Goal: Information Seeking & Learning: Learn about a topic

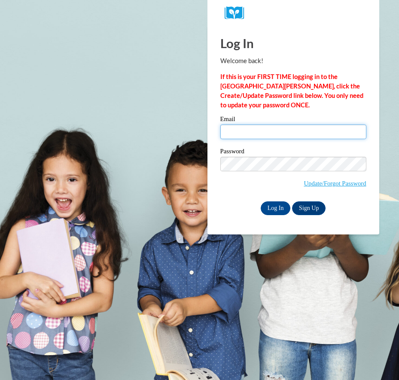
click at [239, 134] on input "Email" at bounding box center [293, 132] width 146 height 15
type input "sbzssj13@gmail.com"
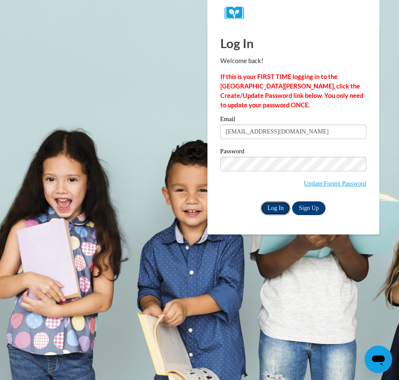
click at [263, 208] on input "Log In" at bounding box center [276, 209] width 30 height 14
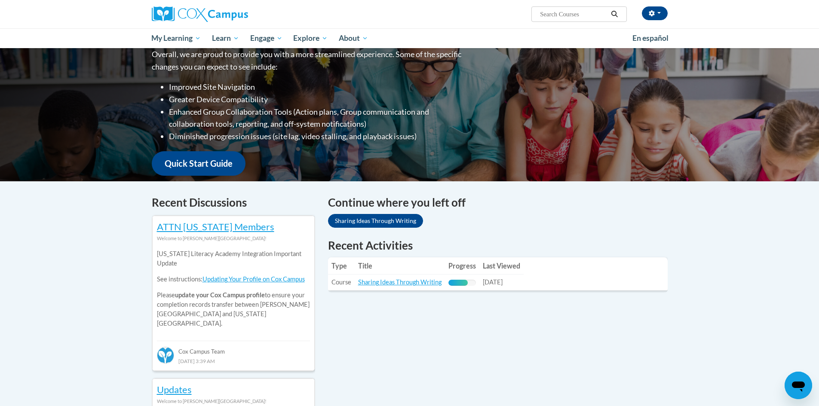
scroll to position [129, 0]
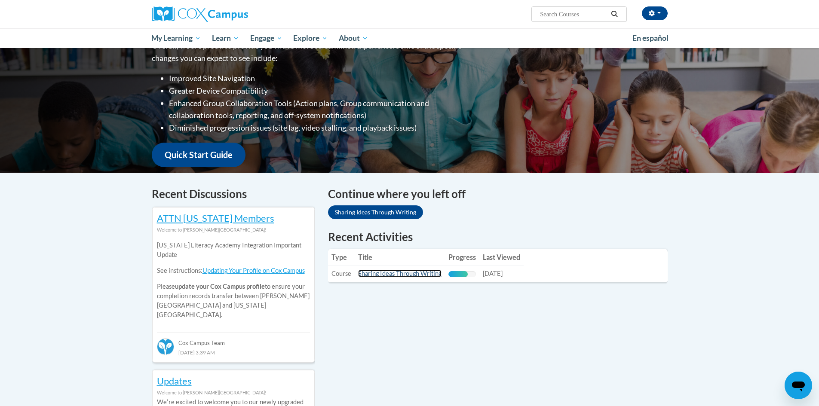
click at [392, 276] on link "Sharing Ideas Through Writing" at bounding box center [399, 273] width 83 height 7
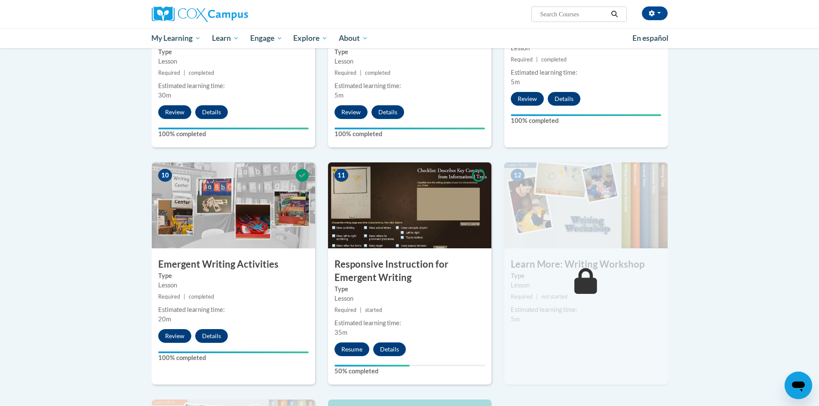
scroll to position [731, 0]
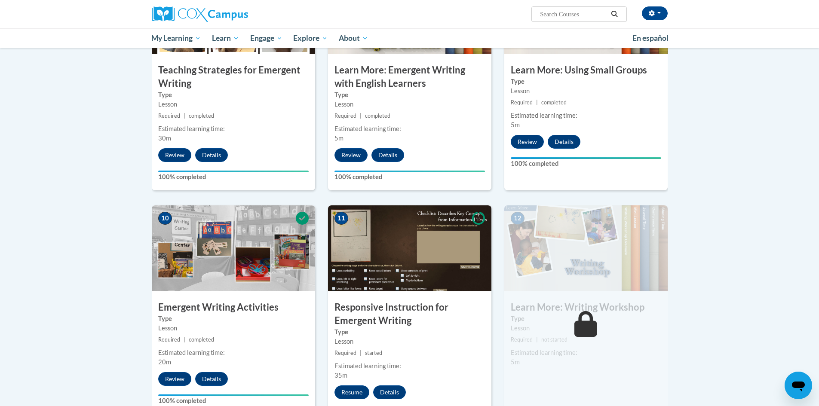
click at [590, 361] on div "12 Learn More: Writing Workshop Type Lesson Required | not started Estimated le…" at bounding box center [585, 316] width 163 height 222
click at [618, 356] on div "12 Learn More: Writing Workshop Type Lesson Required | not started Estimated le…" at bounding box center [585, 316] width 163 height 222
click at [802, 382] on icon "Open messaging window" at bounding box center [798, 387] width 13 height 10
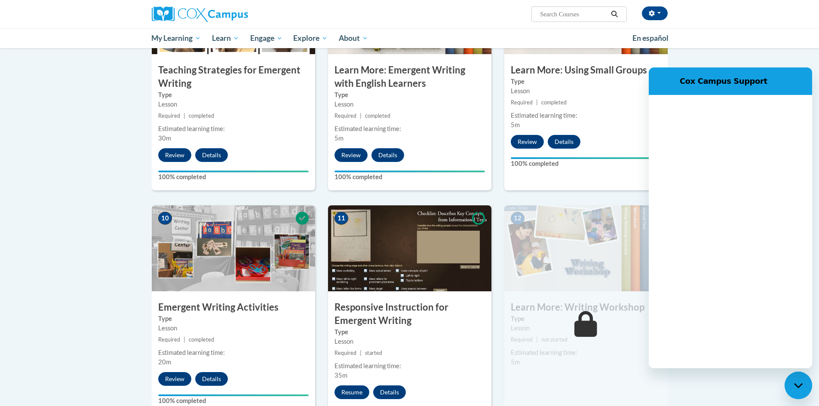
scroll to position [0, 0]
click at [755, 56] on body "Sarah Hayes (America/Chicago UTC-05:00) My Profile Inbox My Transcripts Log Out…" at bounding box center [409, 62] width 819 height 1587
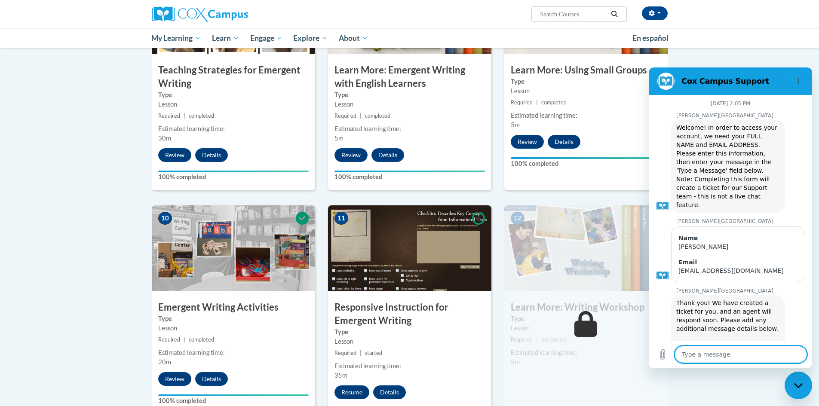
scroll to position [379, 0]
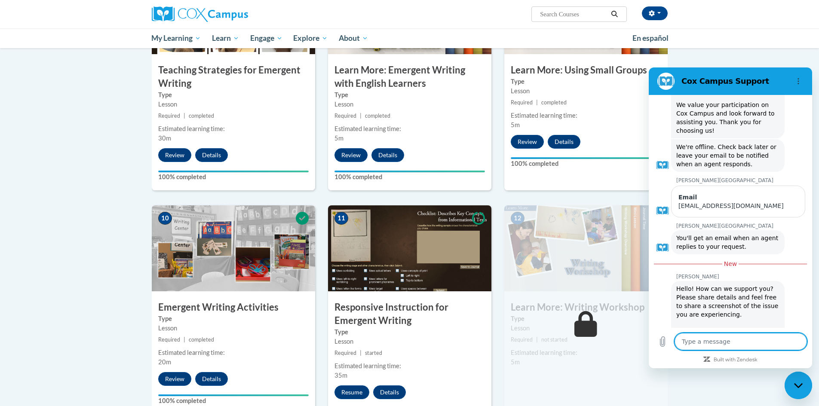
click at [719, 45] on div "Sarah Hayes (America/Chicago UTC-05:00) My Profile Inbox My Transcripts Log Out…" at bounding box center [409, 24] width 819 height 48
click at [715, 21] on div "Sarah Hayes (America/Chicago UTC-05:00) My Profile Inbox My Transcripts Log Out…" at bounding box center [409, 24] width 819 height 48
click at [713, 21] on div "Sarah Hayes (America/Chicago UTC-05:00) My Profile Inbox My Transcripts Log Out…" at bounding box center [409, 24] width 819 height 48
click at [796, 81] on icon "Options menu" at bounding box center [798, 81] width 7 height 7
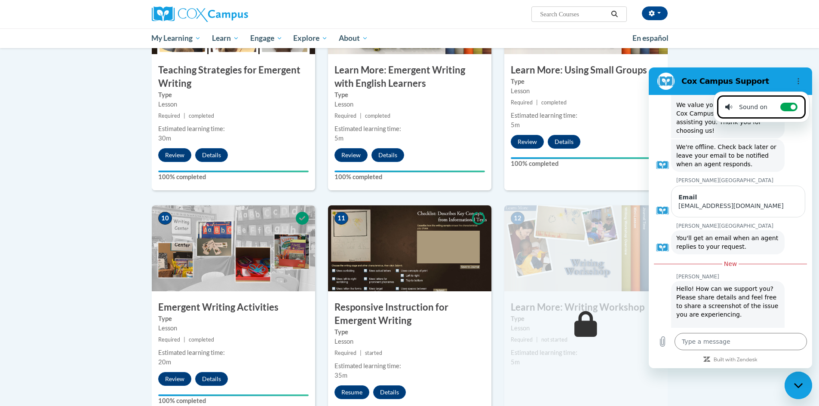
click at [752, 45] on div "Sarah Hayes (America/Chicago UTC-05:00) My Profile Inbox My Transcripts Log Out…" at bounding box center [409, 24] width 819 height 48
click at [739, 40] on div "Sarah Hayes (America/Chicago UTC-05:00) My Profile Inbox My Transcripts Log Out…" at bounding box center [409, 24] width 819 height 48
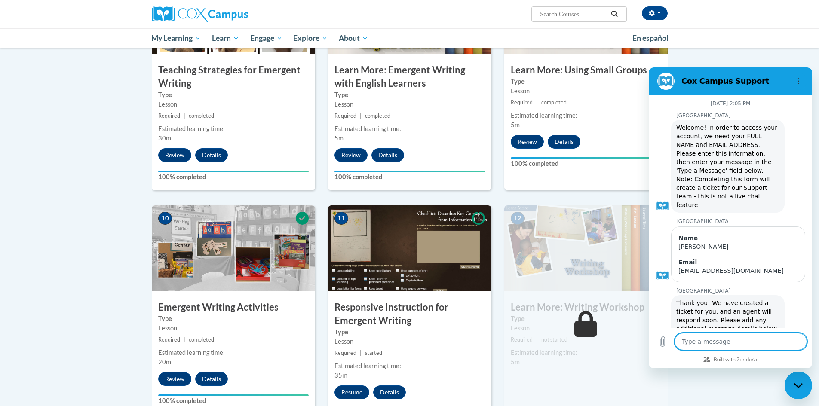
scroll to position [378, 0]
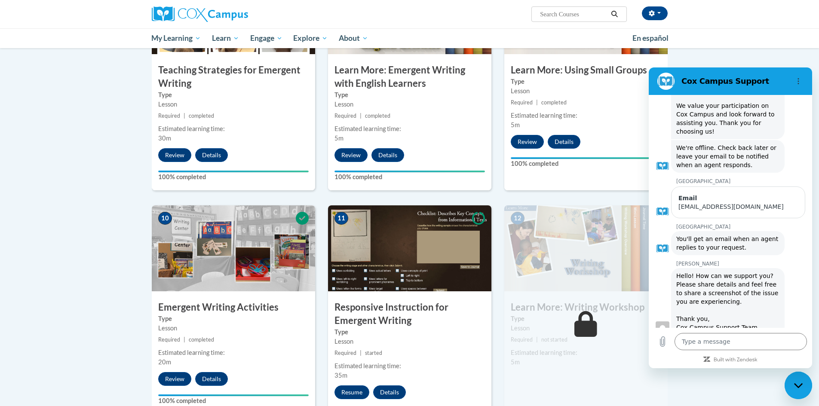
click at [730, 31] on div "Sarah Hayes (America/Chicago UTC-05:00) My Profile Inbox My Transcripts Log Out…" at bounding box center [409, 24] width 819 height 48
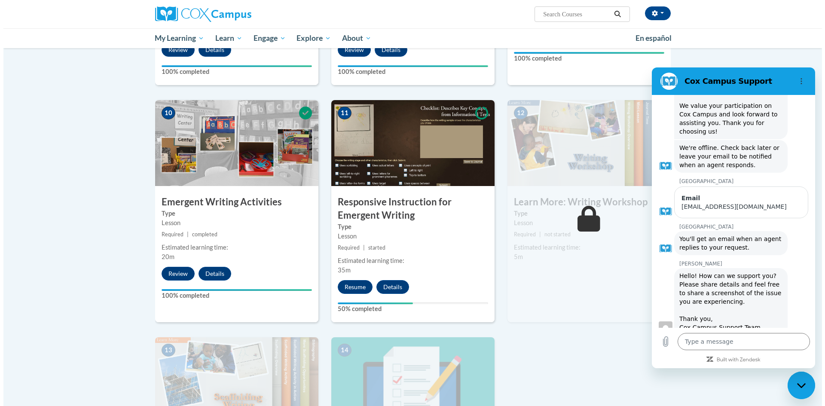
scroll to position [860, 0]
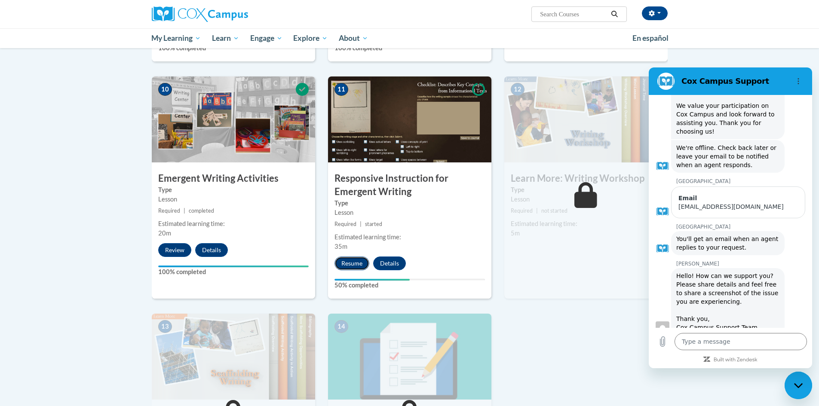
click at [352, 257] on button "Resume" at bounding box center [351, 264] width 35 height 14
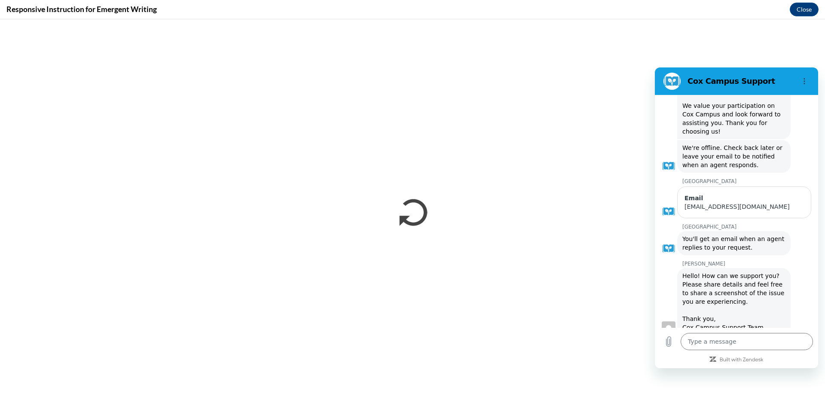
scroll to position [0, 0]
click at [800, 77] on button "Options menu" at bounding box center [804, 81] width 17 height 17
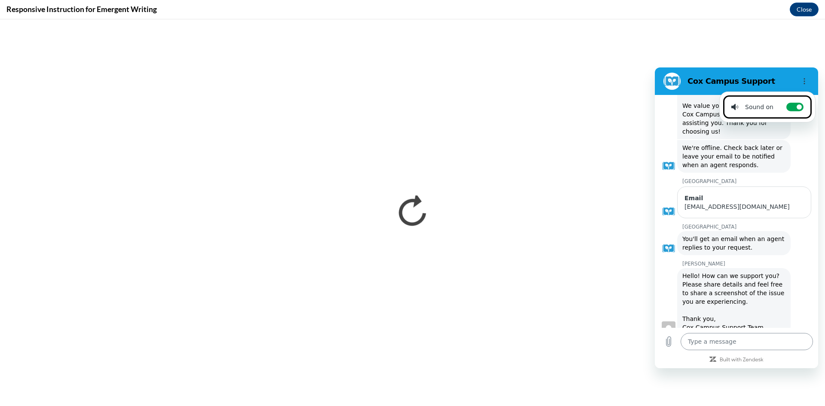
click at [715, 342] on textarea at bounding box center [747, 341] width 132 height 17
click at [713, 346] on textarea at bounding box center [747, 341] width 132 height 17
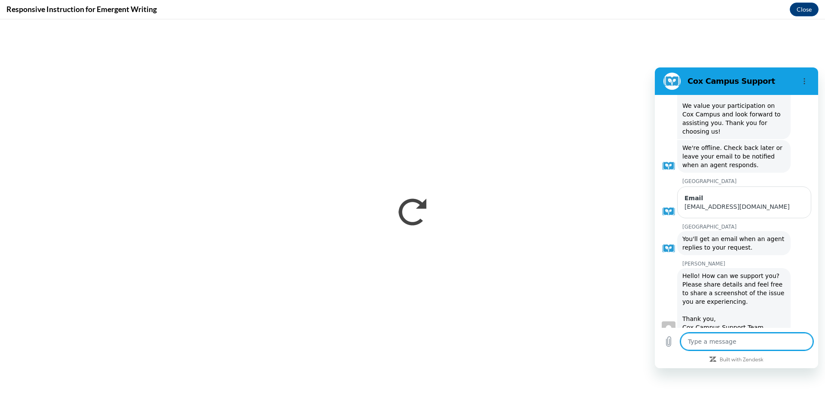
type textarea "d"
type textarea "x"
type textarea "di"
type textarea "x"
type textarea "dir"
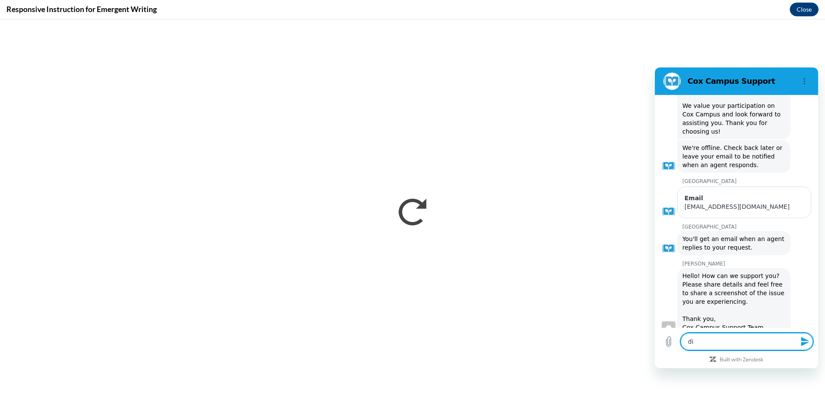
type textarea "x"
type textarea "dire"
type textarea "x"
type textarea "direg"
type textarea "x"
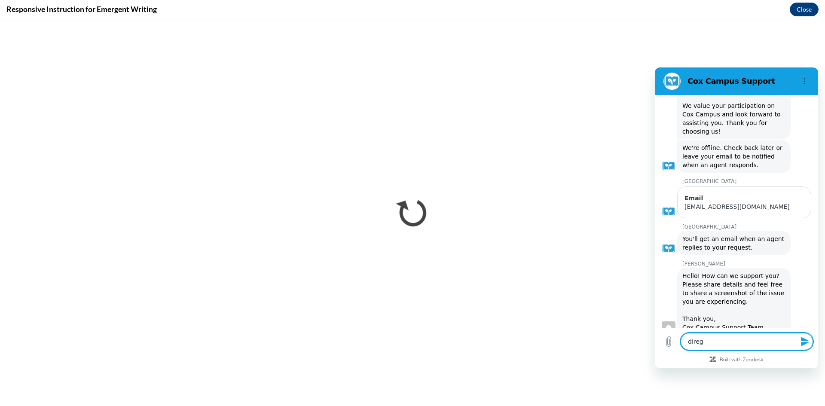
type textarea "direga"
type textarea "x"
type textarea "diregar"
type textarea "x"
type textarea "diregard"
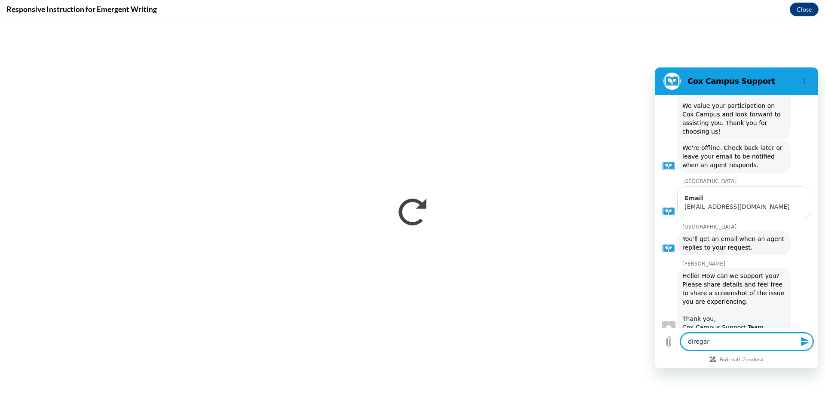
type textarea "x"
type textarea "diegard"
type textarea "x"
type textarea "disegard"
type textarea "x"
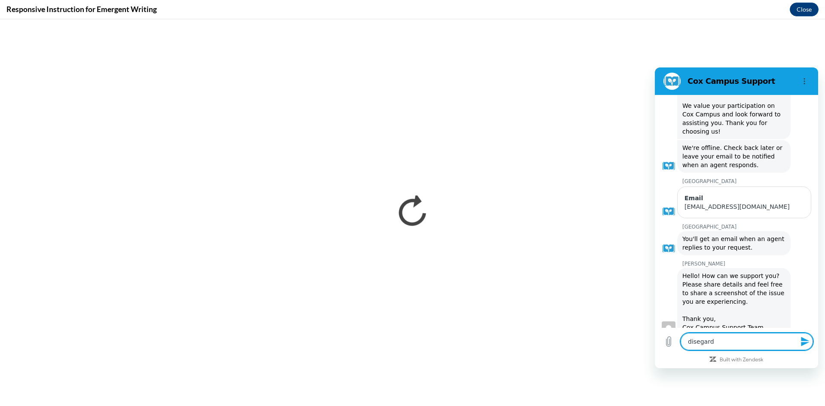
type textarea "isegard"
type textarea "x"
type textarea "Disegard"
type textarea "x"
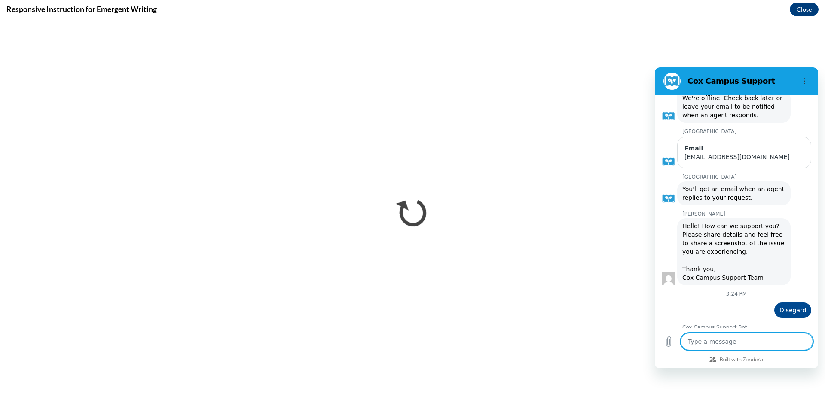
scroll to position [427, 0]
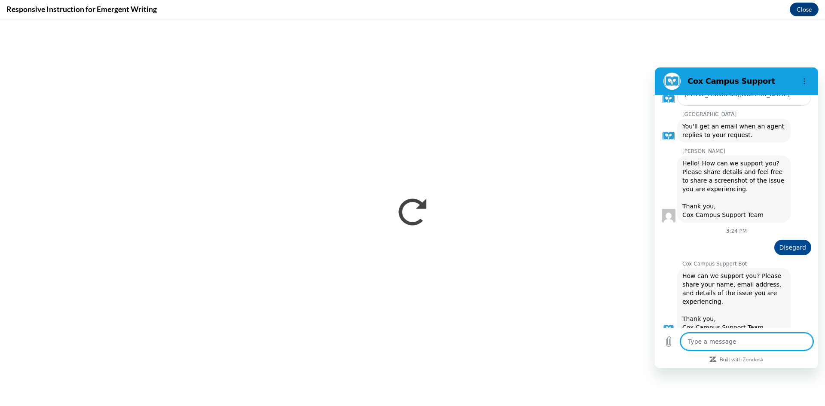
type textarea "x"
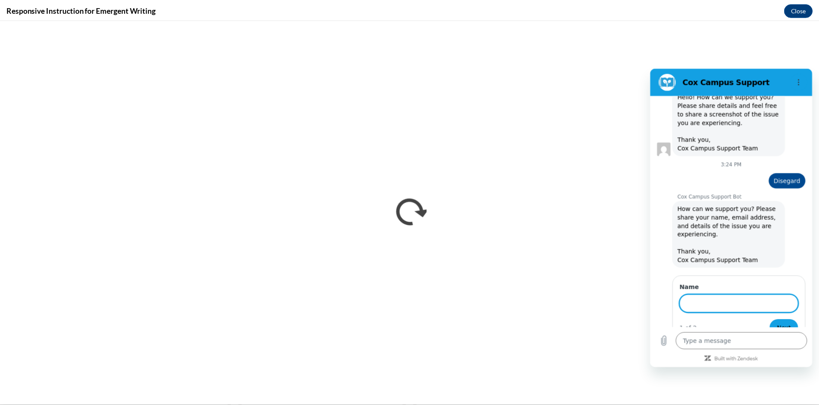
scroll to position [557, 0]
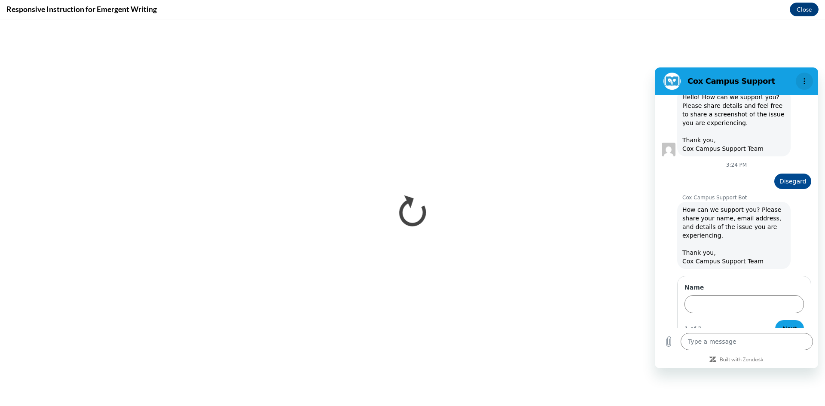
click at [804, 81] on circle "Options menu" at bounding box center [804, 81] width 1 height 1
click at [795, 12] on button "Close" at bounding box center [804, 10] width 29 height 14
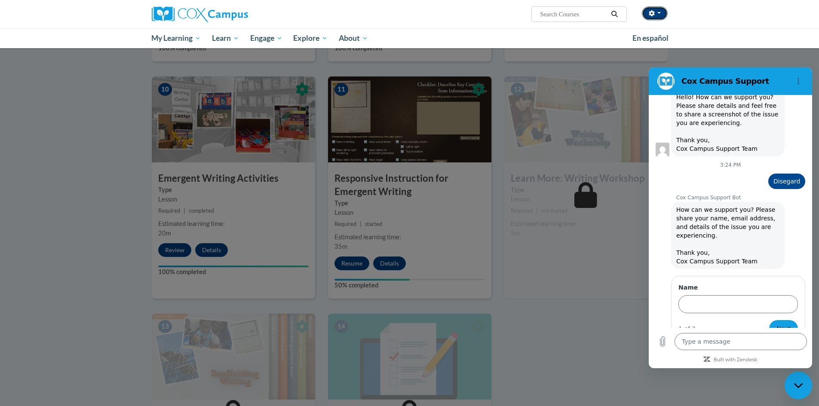
click at [658, 12] on button "button" at bounding box center [655, 13] width 26 height 14
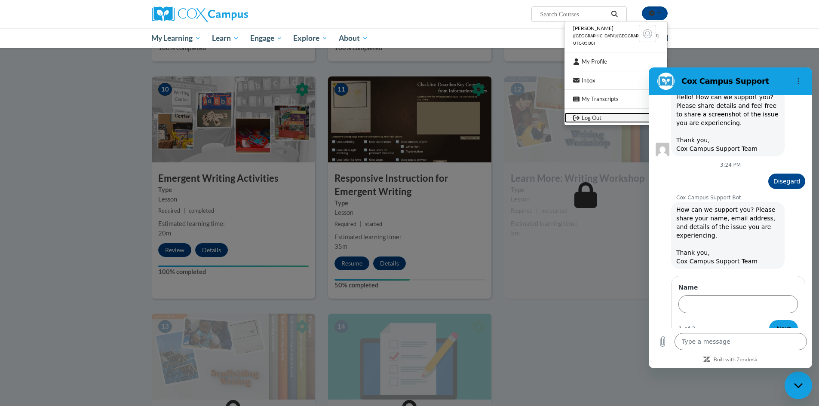
click at [609, 115] on link "Log Out" at bounding box center [615, 118] width 103 height 11
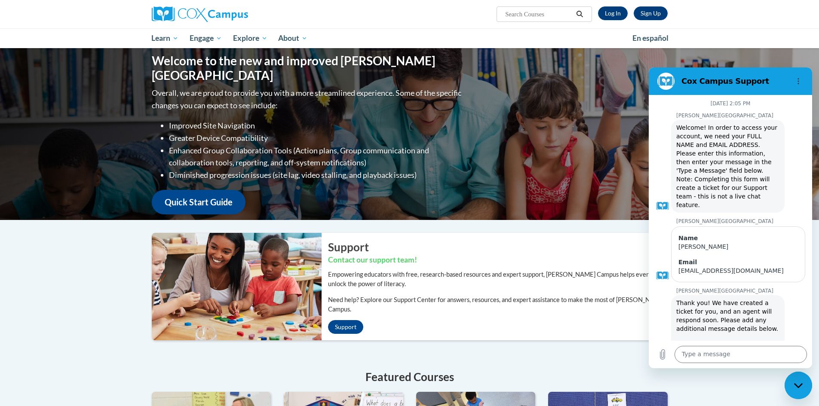
scroll to position [544, 0]
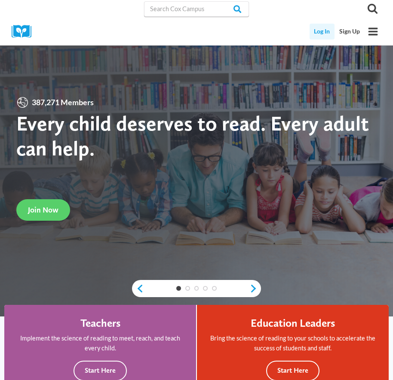
click at [325, 32] on link "Log In" at bounding box center [321, 32] width 25 height 16
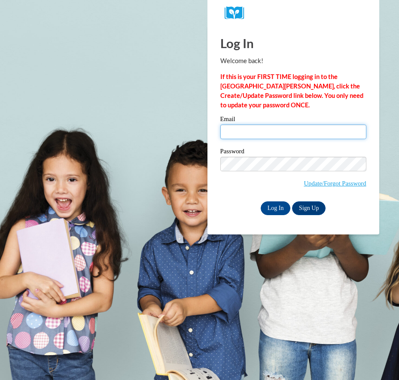
click at [250, 135] on input "Email" at bounding box center [293, 132] width 146 height 15
type input "S"
type input "sbzssj13@gmail.com"
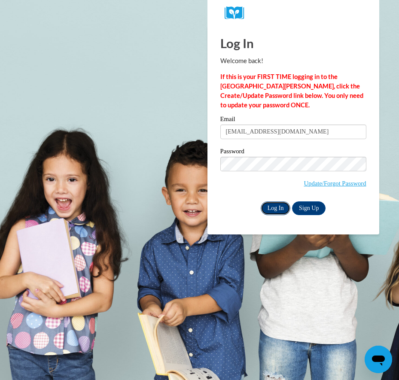
click at [271, 205] on input "Log In" at bounding box center [276, 209] width 30 height 14
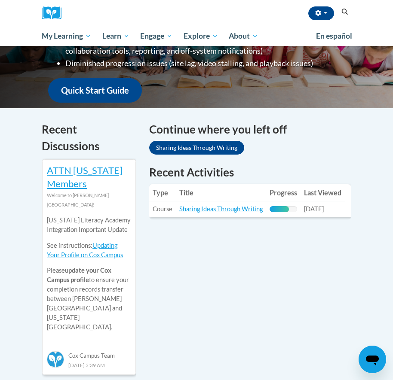
scroll to position [215, 0]
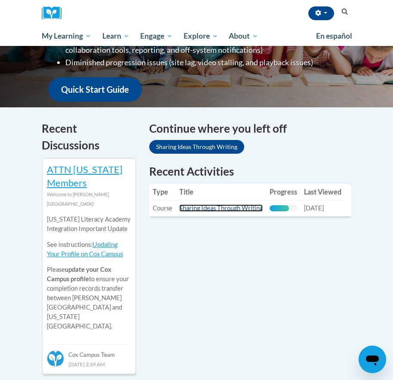
click at [234, 212] on link "Sharing Ideas Through Writing" at bounding box center [220, 208] width 83 height 7
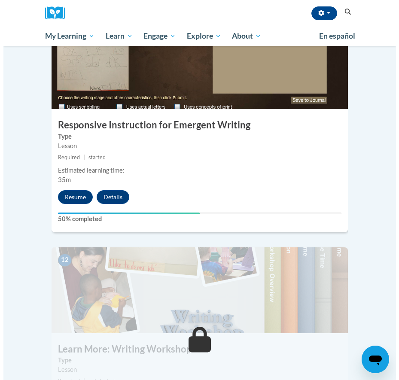
scroll to position [2407, 0]
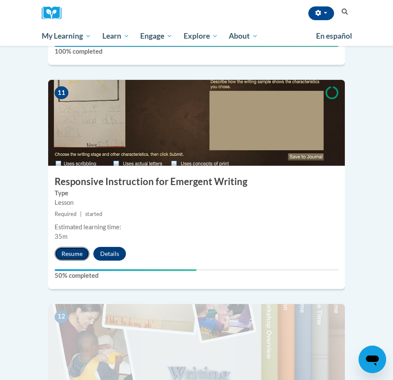
click at [71, 247] on button "Resume" at bounding box center [72, 254] width 35 height 14
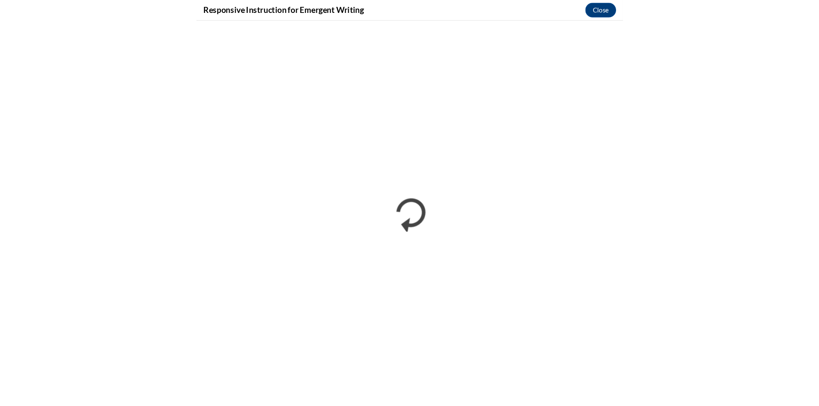
scroll to position [1157, 0]
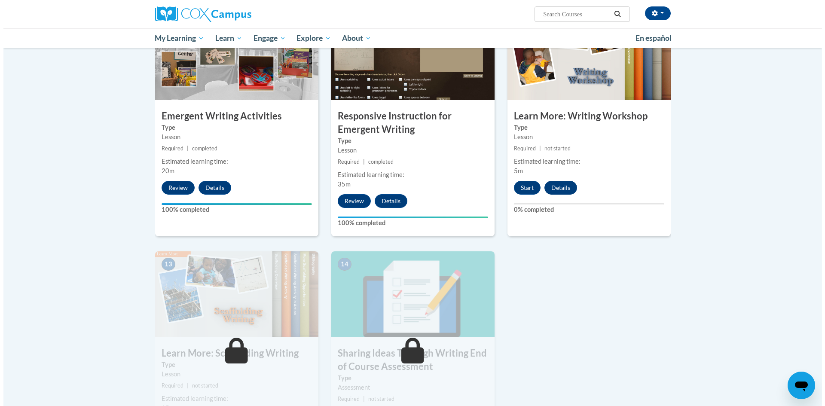
scroll to position [902, 0]
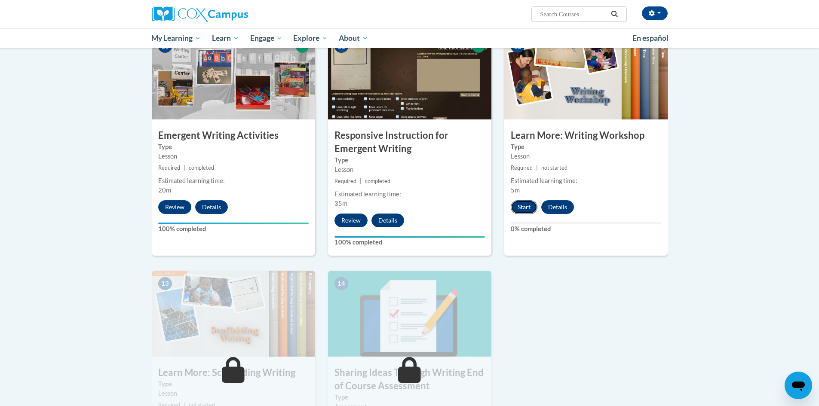
click at [530, 200] on button "Start" at bounding box center [524, 207] width 27 height 14
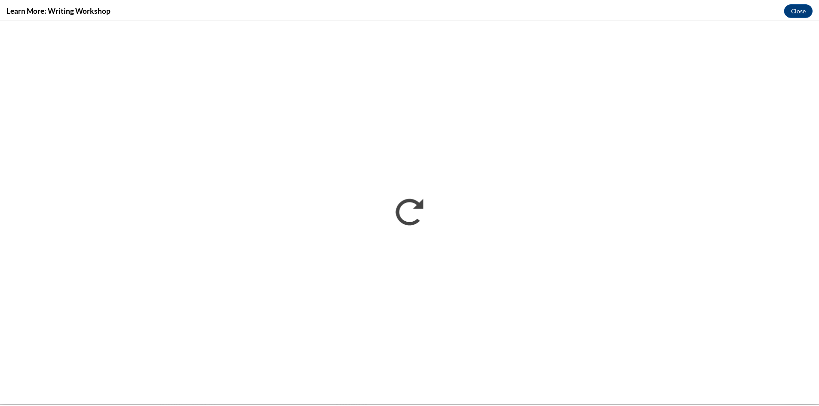
scroll to position [0, 0]
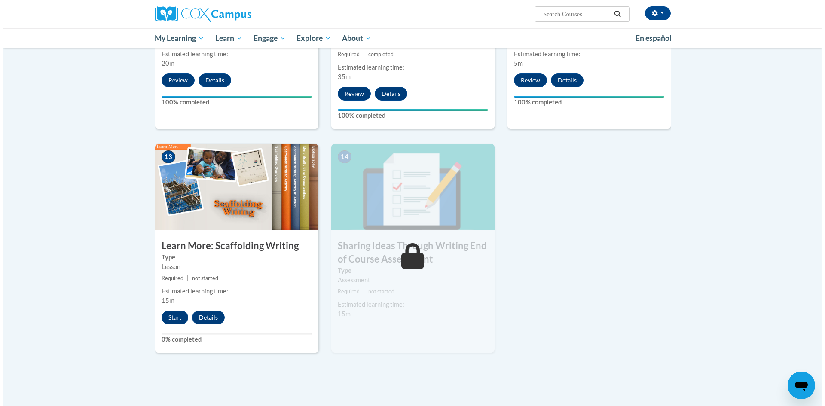
scroll to position [1031, 0]
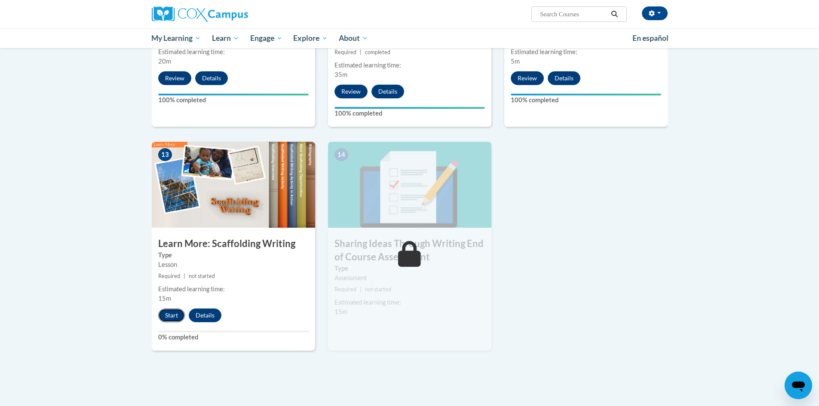
click at [171, 309] on button "Start" at bounding box center [171, 316] width 27 height 14
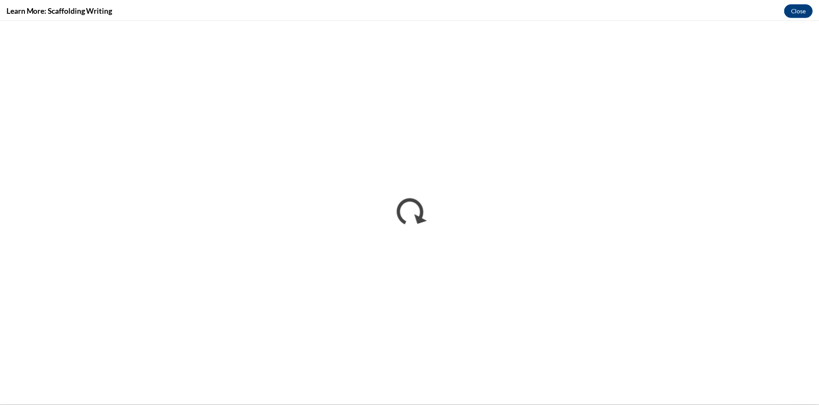
scroll to position [0, 0]
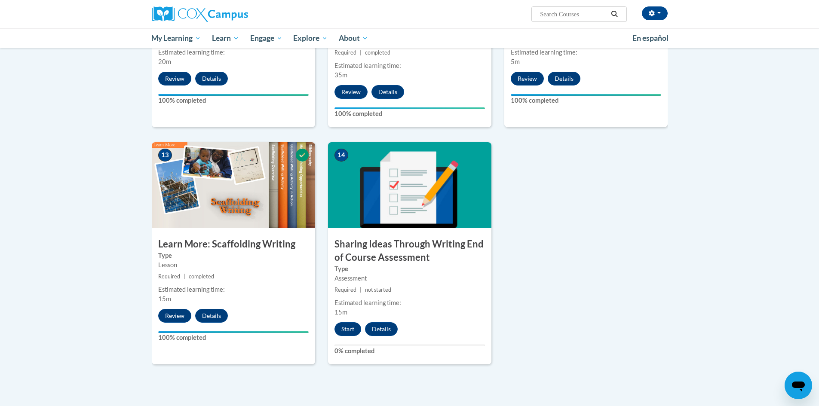
scroll to position [1031, 0]
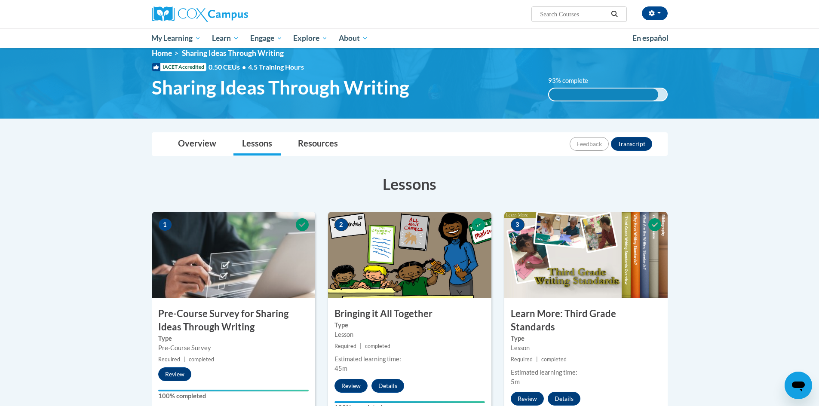
scroll to position [0, 0]
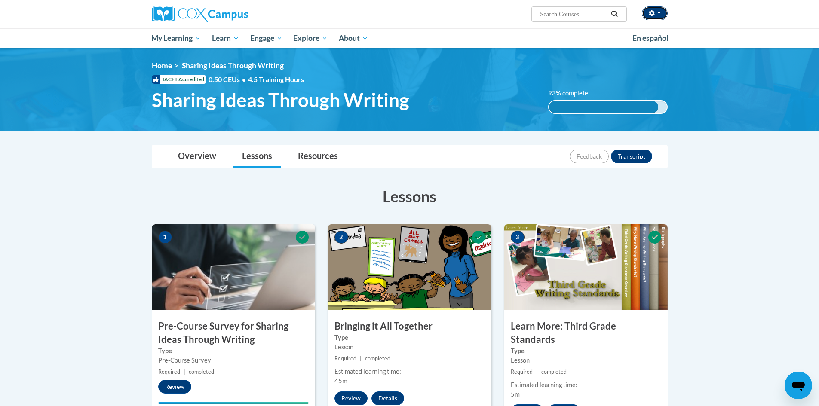
click at [664, 14] on button "button" at bounding box center [655, 13] width 26 height 14
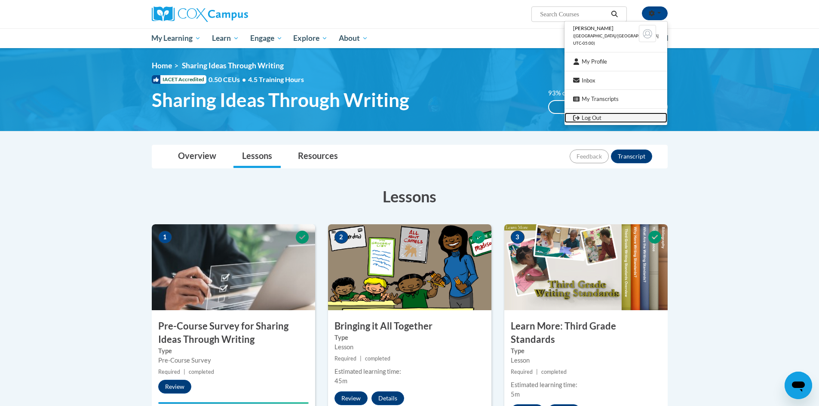
click at [615, 120] on link "Log Out" at bounding box center [615, 118] width 103 height 11
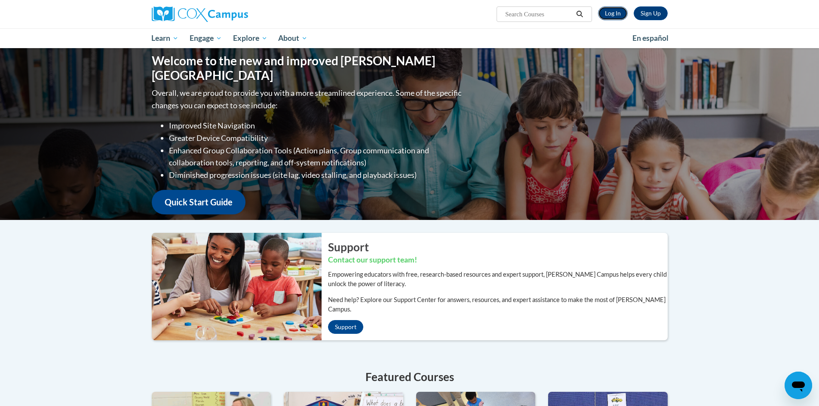
click at [605, 13] on link "Log In" at bounding box center [613, 13] width 30 height 14
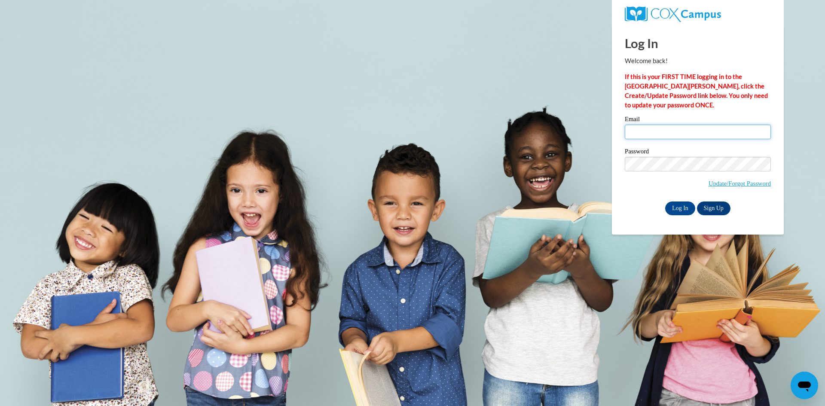
click at [647, 125] on input "Email" at bounding box center [698, 132] width 146 height 15
type input "sbzssj13@gmail.com"
click at [682, 211] on input "Log In" at bounding box center [680, 209] width 30 height 14
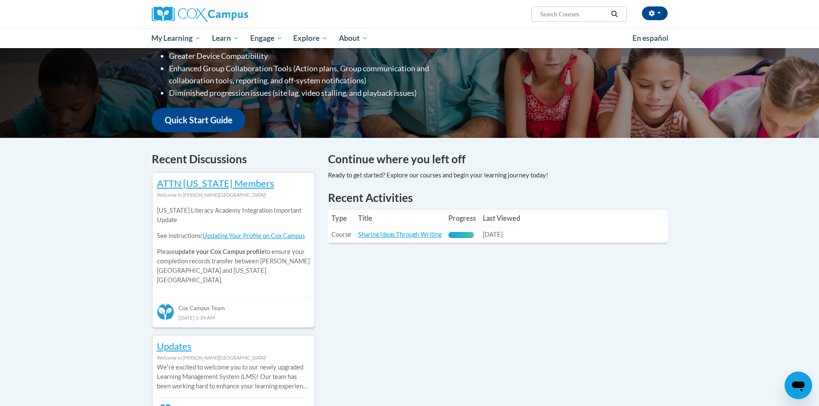
scroll to position [172, 0]
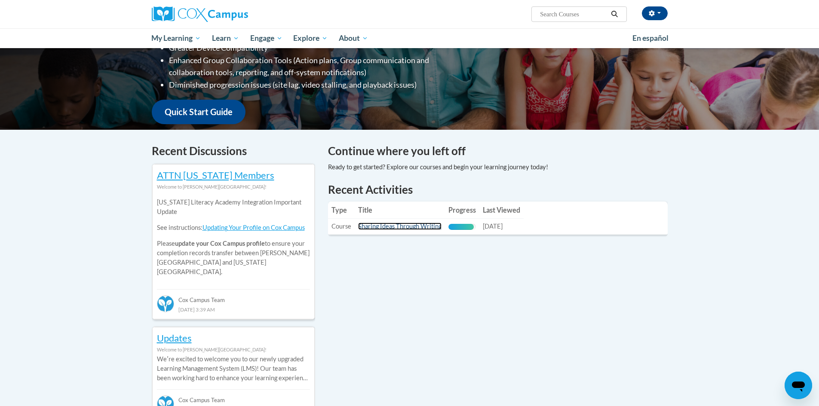
click at [411, 228] on link "Sharing Ideas Through Writing" at bounding box center [399, 226] width 83 height 7
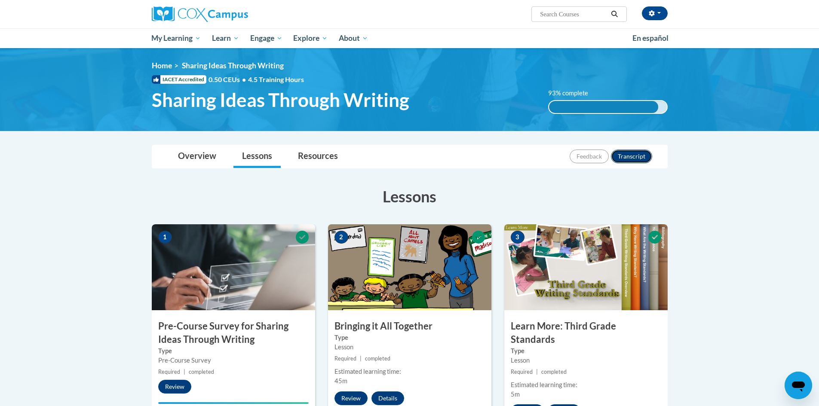
click at [626, 155] on button "Transcript" at bounding box center [631, 157] width 41 height 14
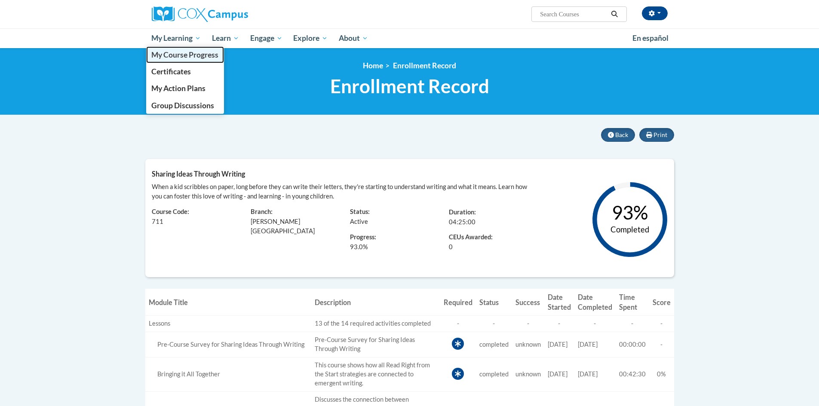
click at [194, 54] on span "My Course Progress" at bounding box center [184, 54] width 67 height 9
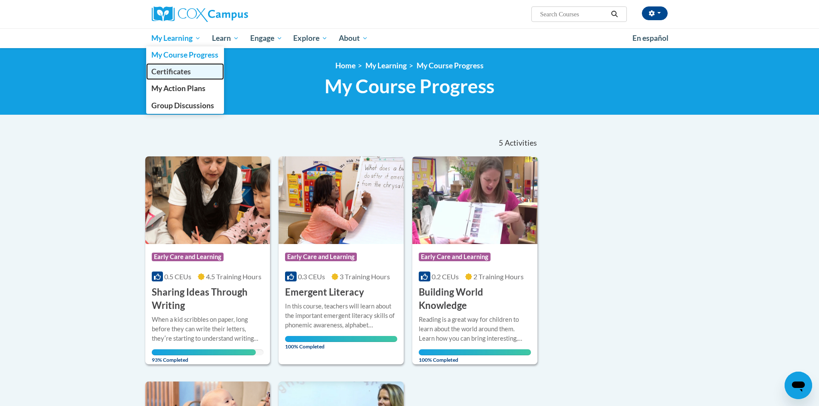
click at [174, 75] on span "Certificates" at bounding box center [171, 71] width 40 height 9
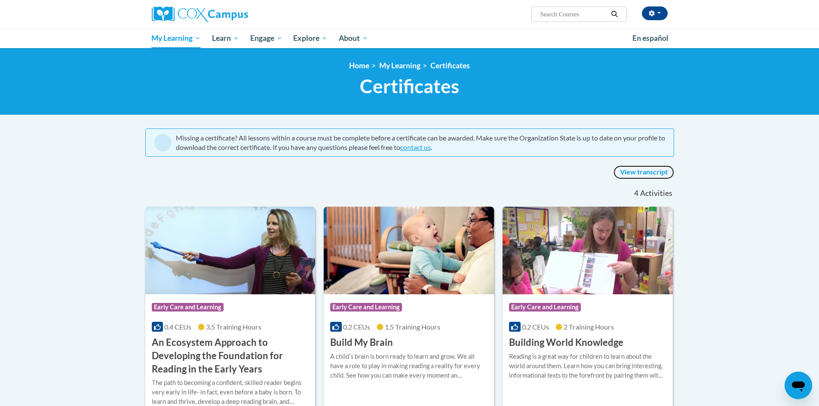
click at [650, 174] on link "View transcript" at bounding box center [643, 172] width 61 height 14
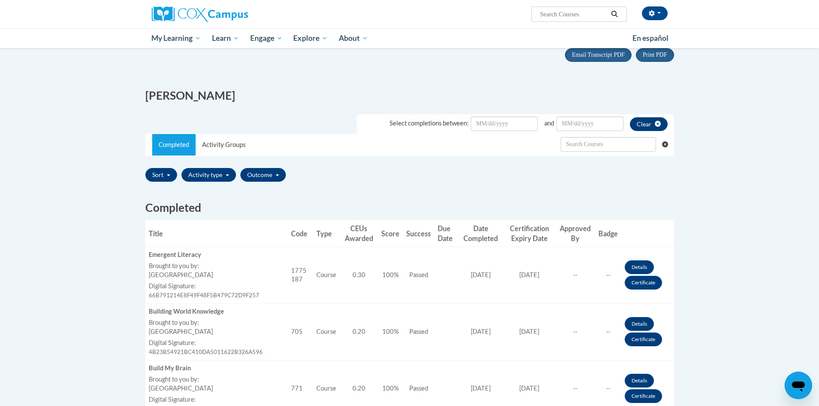
scroll to position [43, 0]
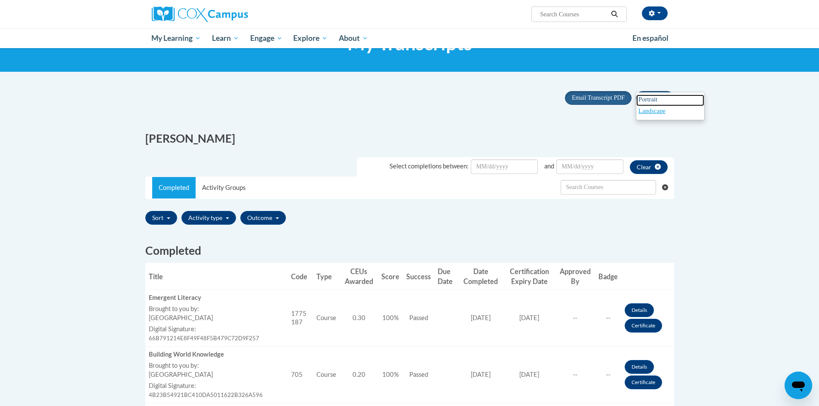
click at [652, 100] on span "Portrait" at bounding box center [647, 99] width 19 height 7
click at [202, 94] on div "Print PDF Portrait Landscape Email Transcript PDF" at bounding box center [409, 103] width 541 height 37
click at [659, 16] on button "button" at bounding box center [655, 13] width 26 height 14
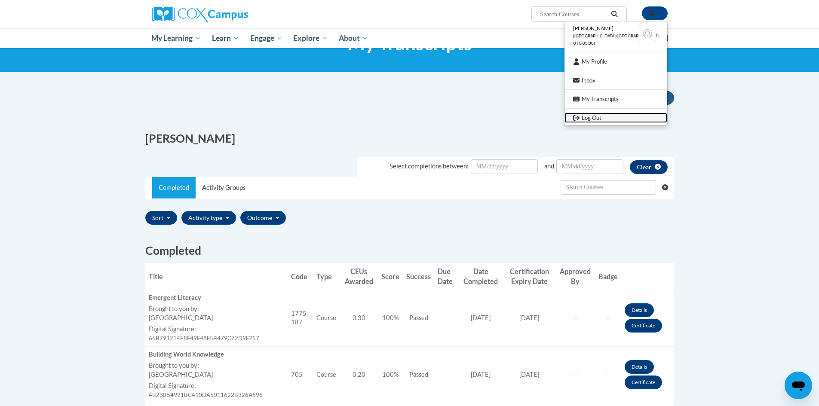
click at [616, 121] on link "Log Out" at bounding box center [615, 118] width 103 height 11
